Goal: Information Seeking & Learning: Learn about a topic

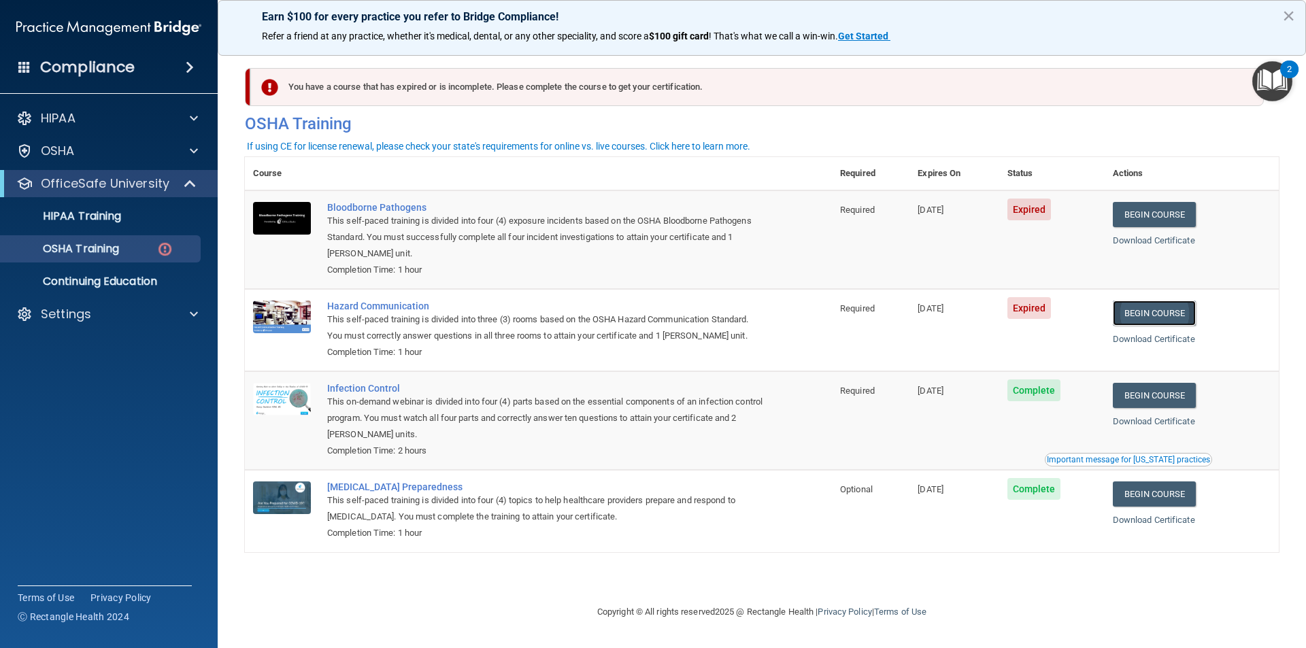
click at [1172, 307] on link "Begin Course" at bounding box center [1154, 313] width 83 height 25
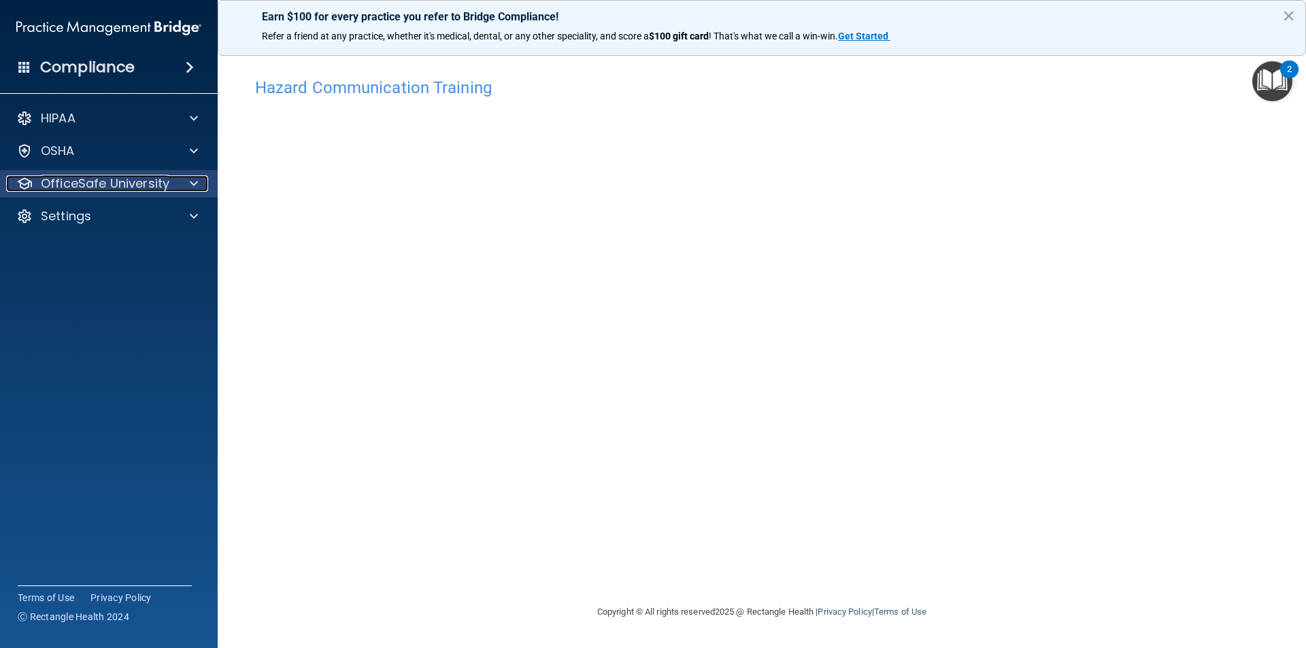
click at [128, 184] on p "OfficeSafe University" at bounding box center [105, 183] width 129 height 16
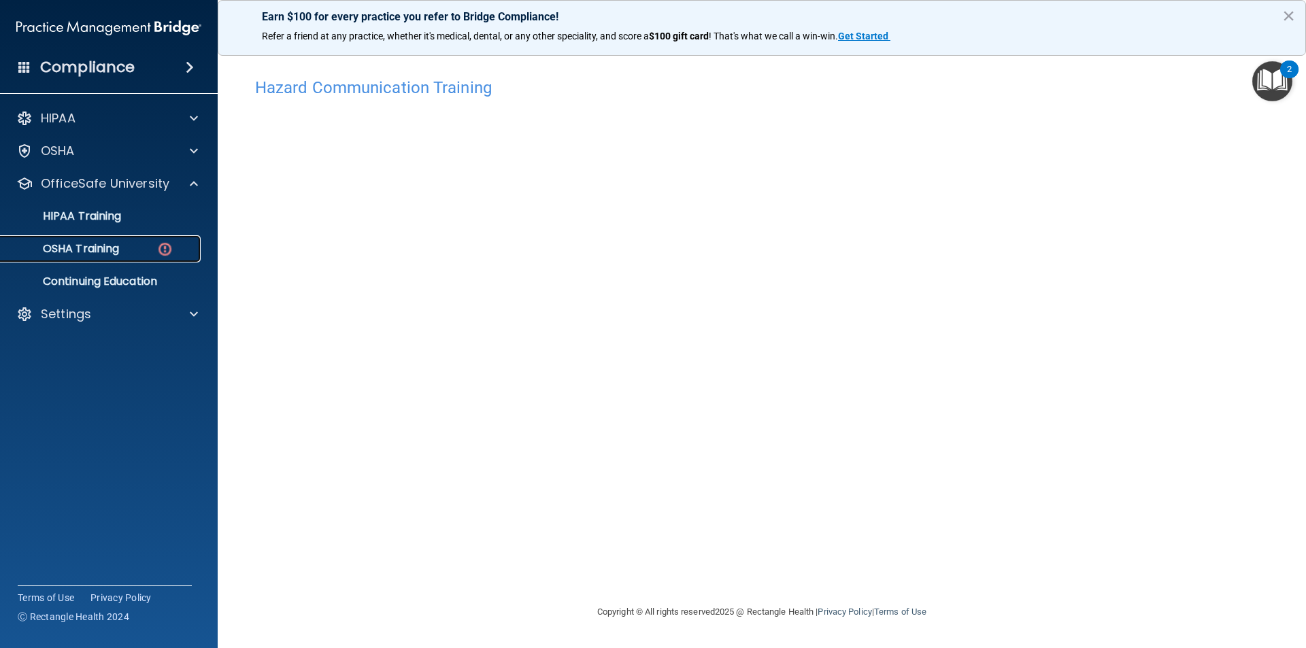
click at [141, 258] on link "OSHA Training" at bounding box center [93, 248] width 214 height 27
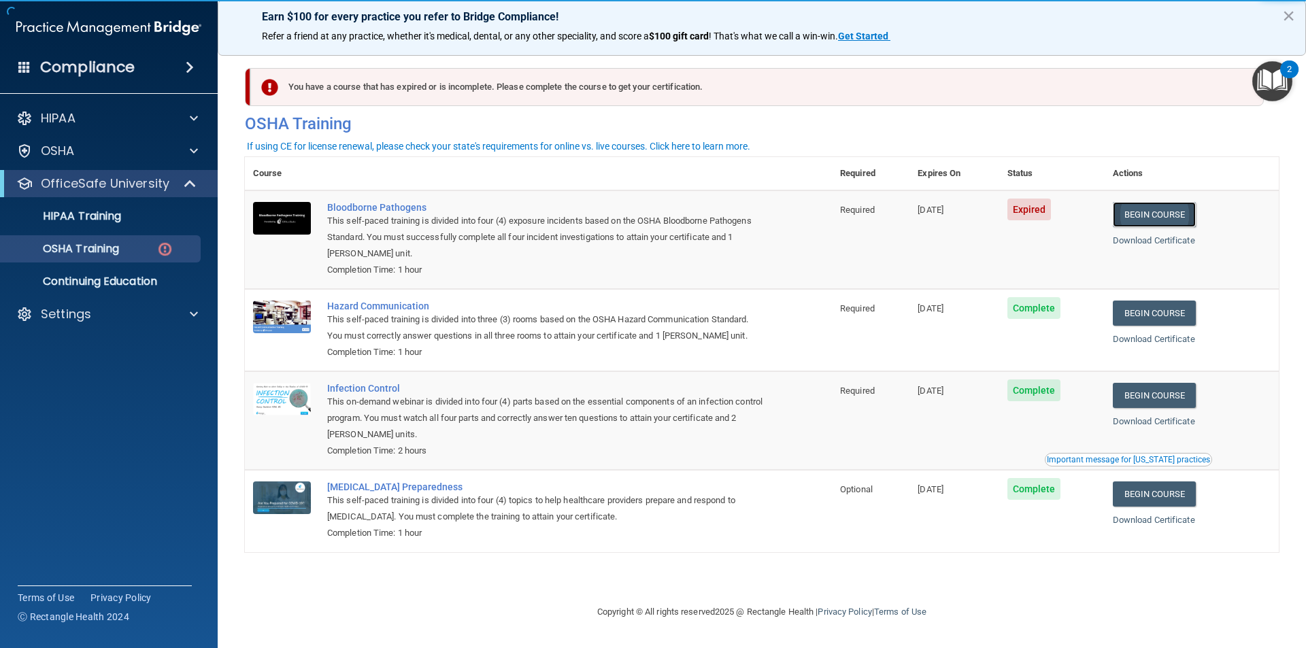
click at [1170, 216] on link "Begin Course" at bounding box center [1154, 214] width 83 height 25
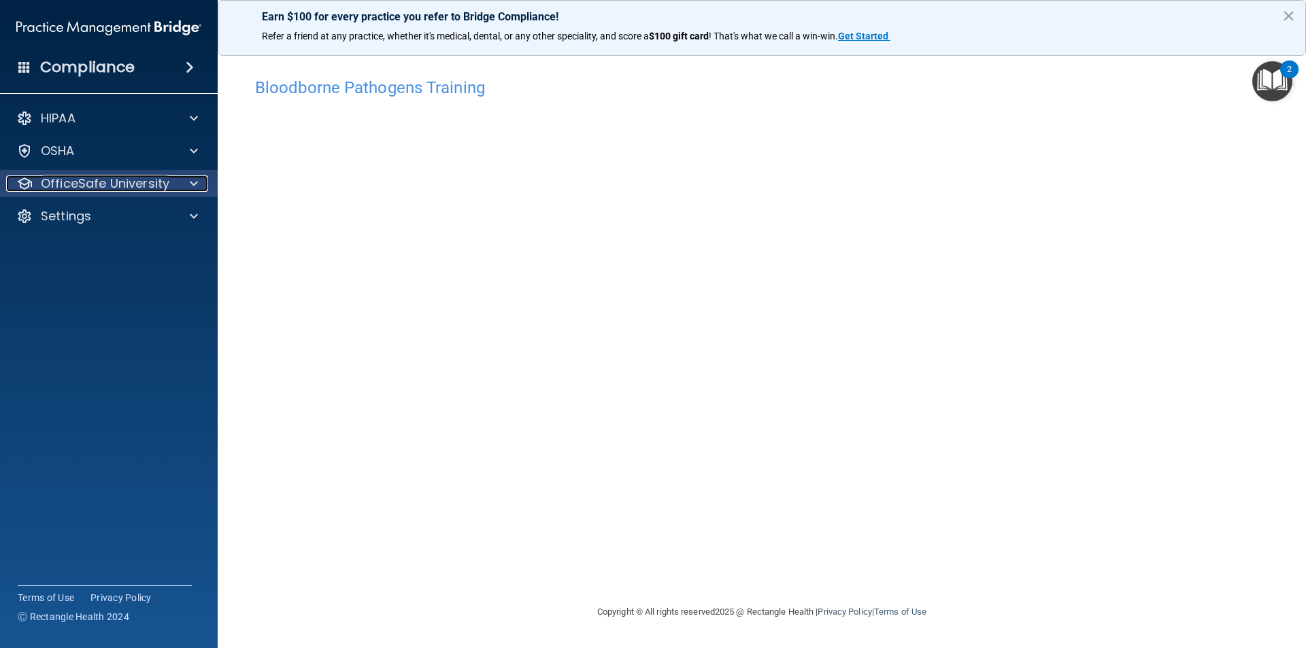
click at [161, 186] on p "OfficeSafe University" at bounding box center [105, 183] width 129 height 16
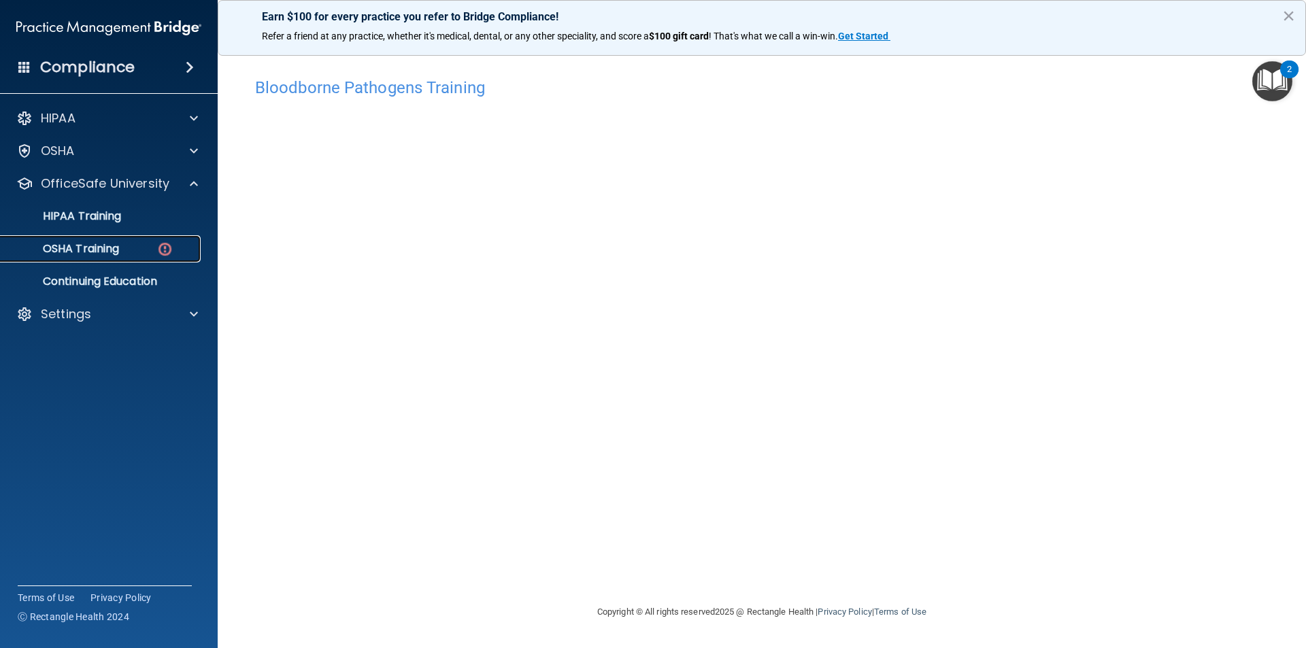
click at [163, 245] on img at bounding box center [164, 249] width 17 height 17
